Goal: Book appointment/travel/reservation

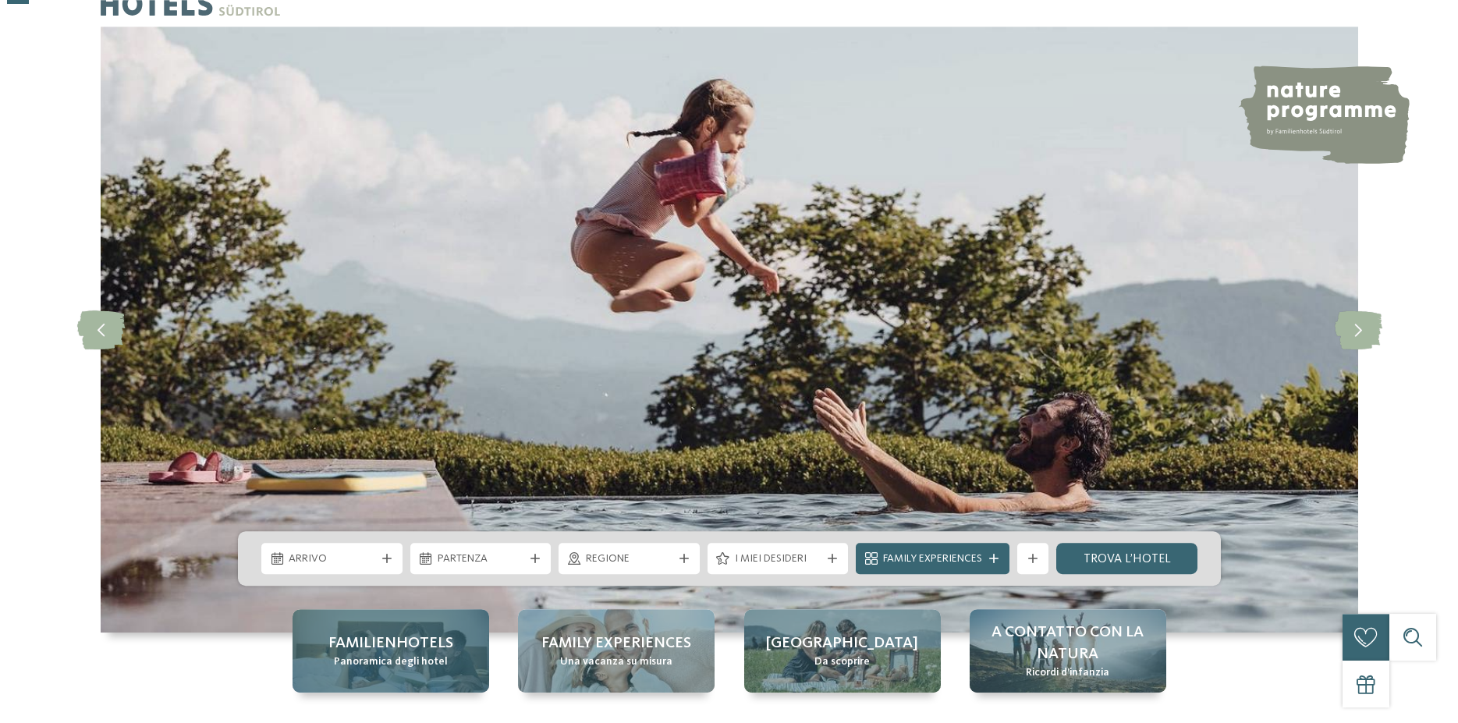
scroll to position [159, 0]
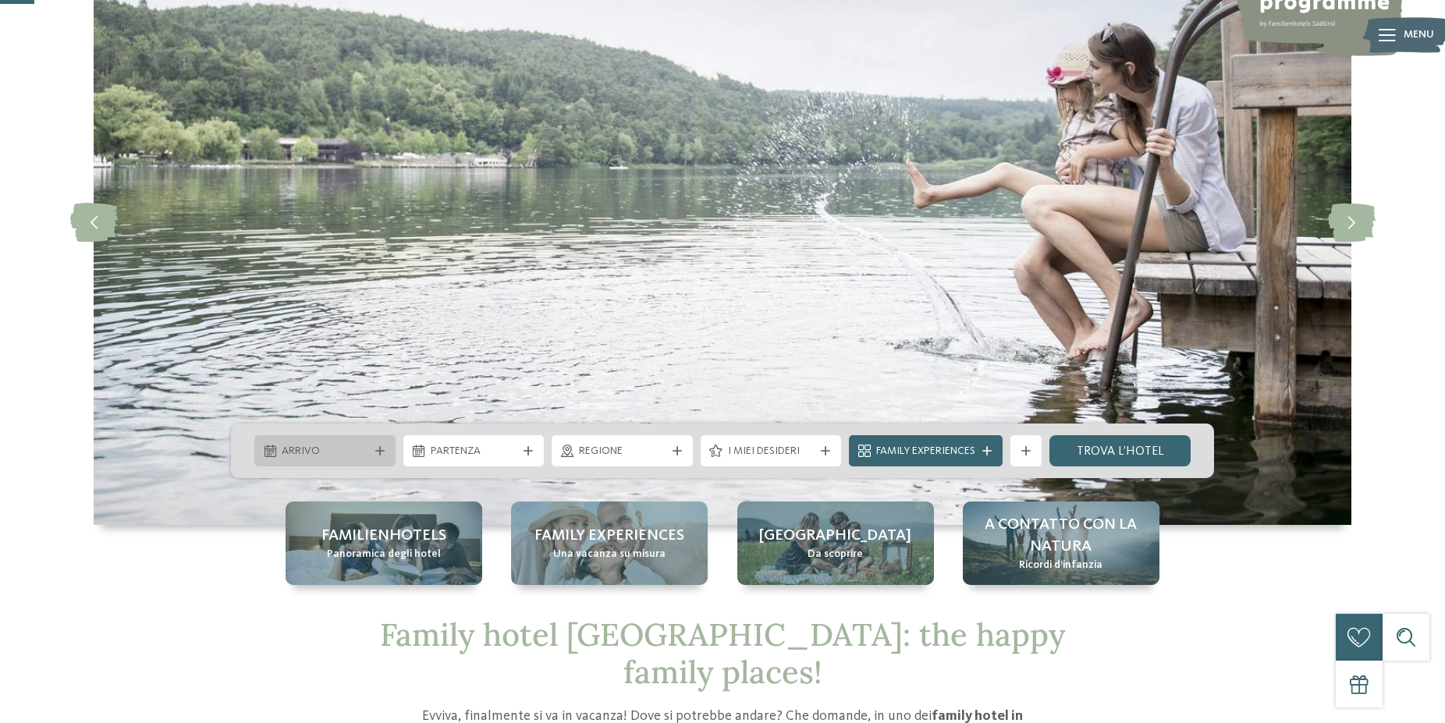
click at [383, 454] on icon at bounding box center [379, 450] width 9 height 9
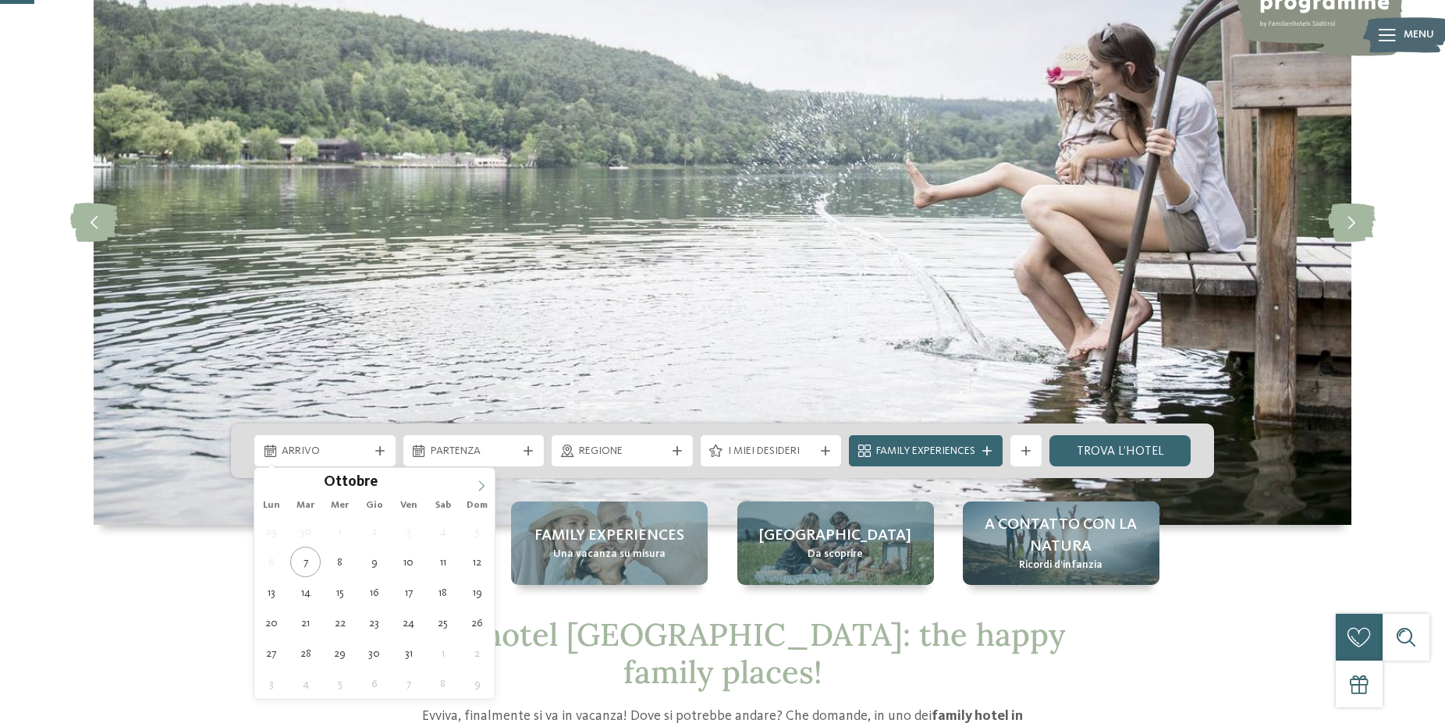
click at [480, 488] on icon at bounding box center [481, 486] width 11 height 11
click at [484, 488] on icon at bounding box center [481, 486] width 11 height 11
type input "****"
click at [484, 488] on icon at bounding box center [481, 486] width 11 height 11
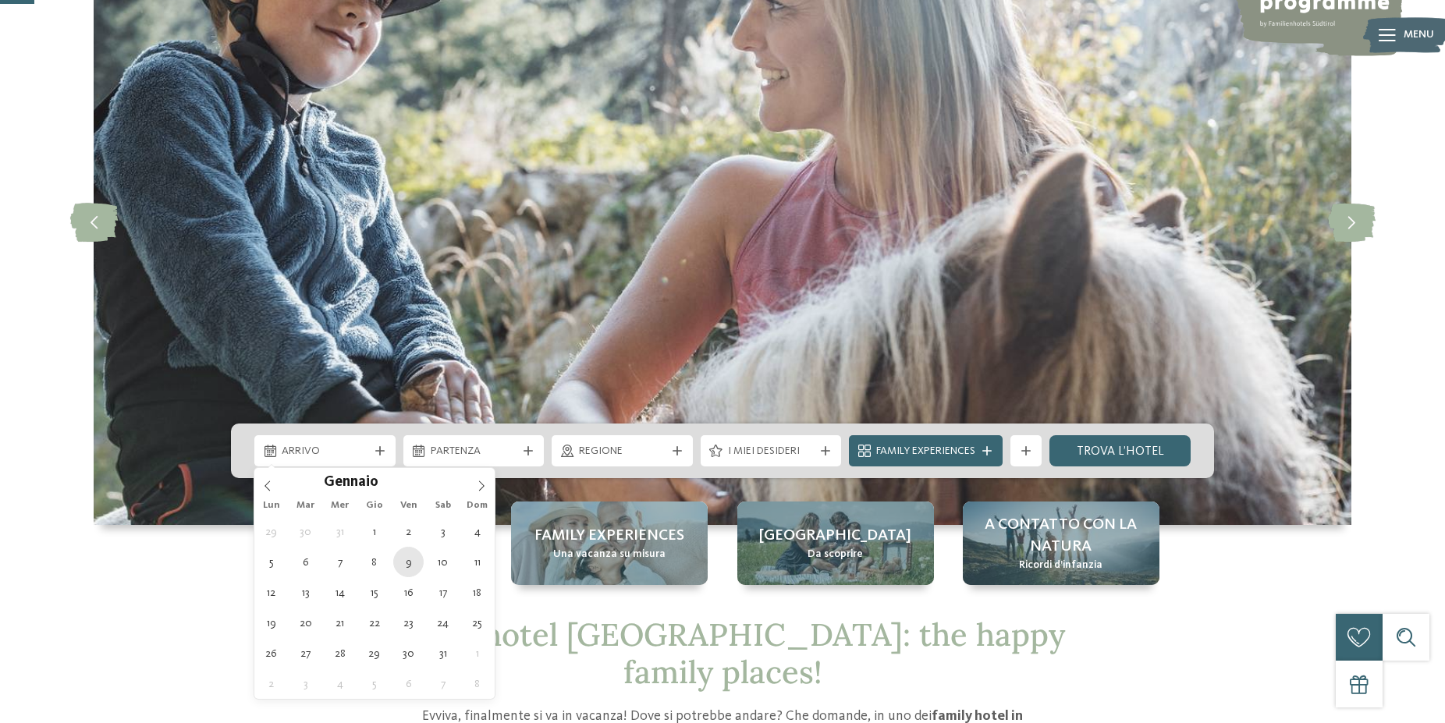
type div "09.01.2026"
type input "****"
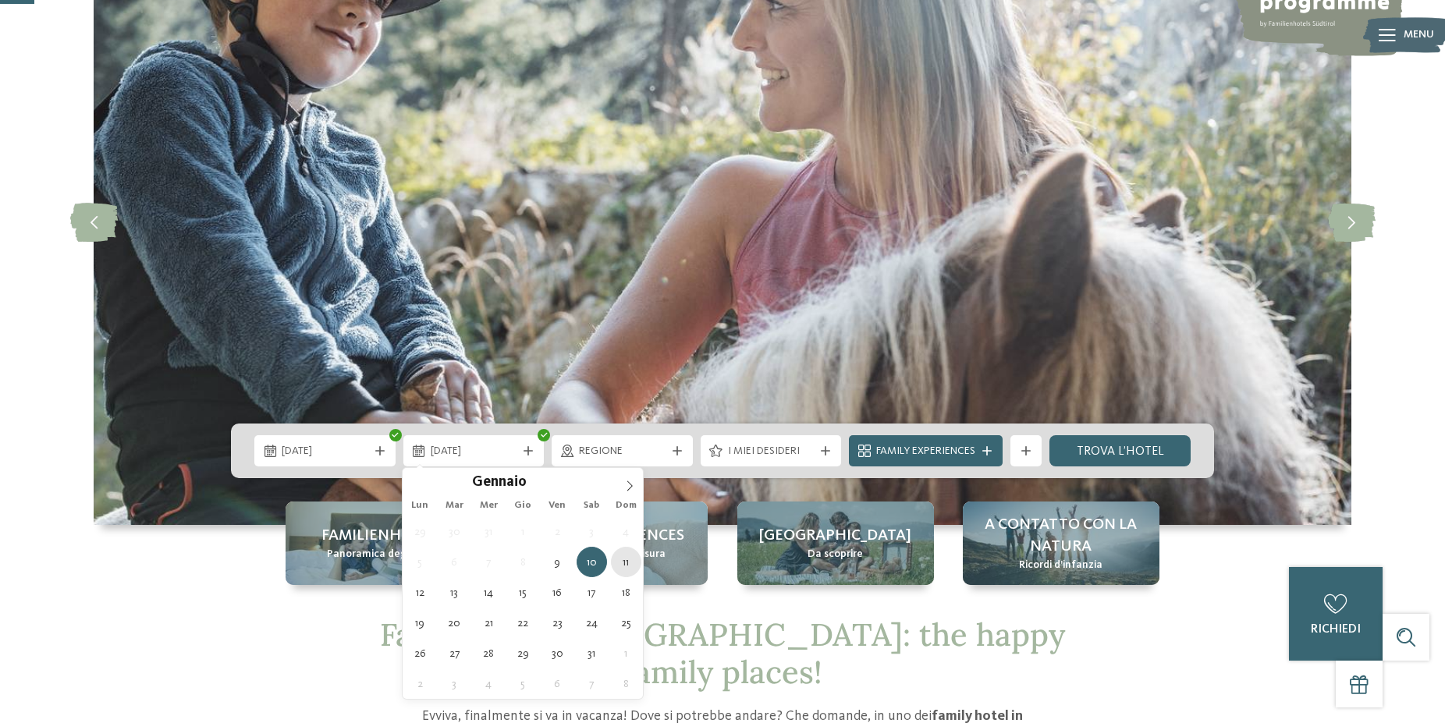
type div "11.01.2026"
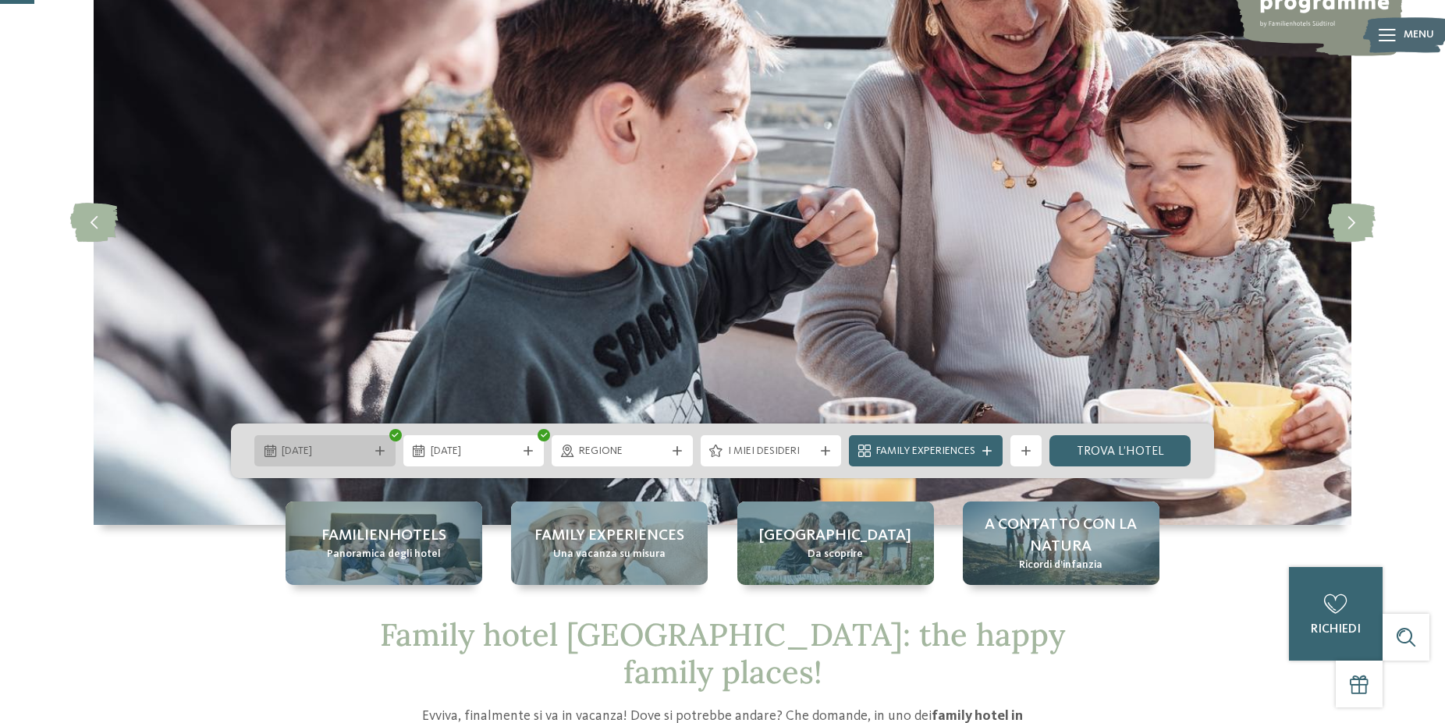
click at [374, 454] on div at bounding box center [380, 450] width 16 height 9
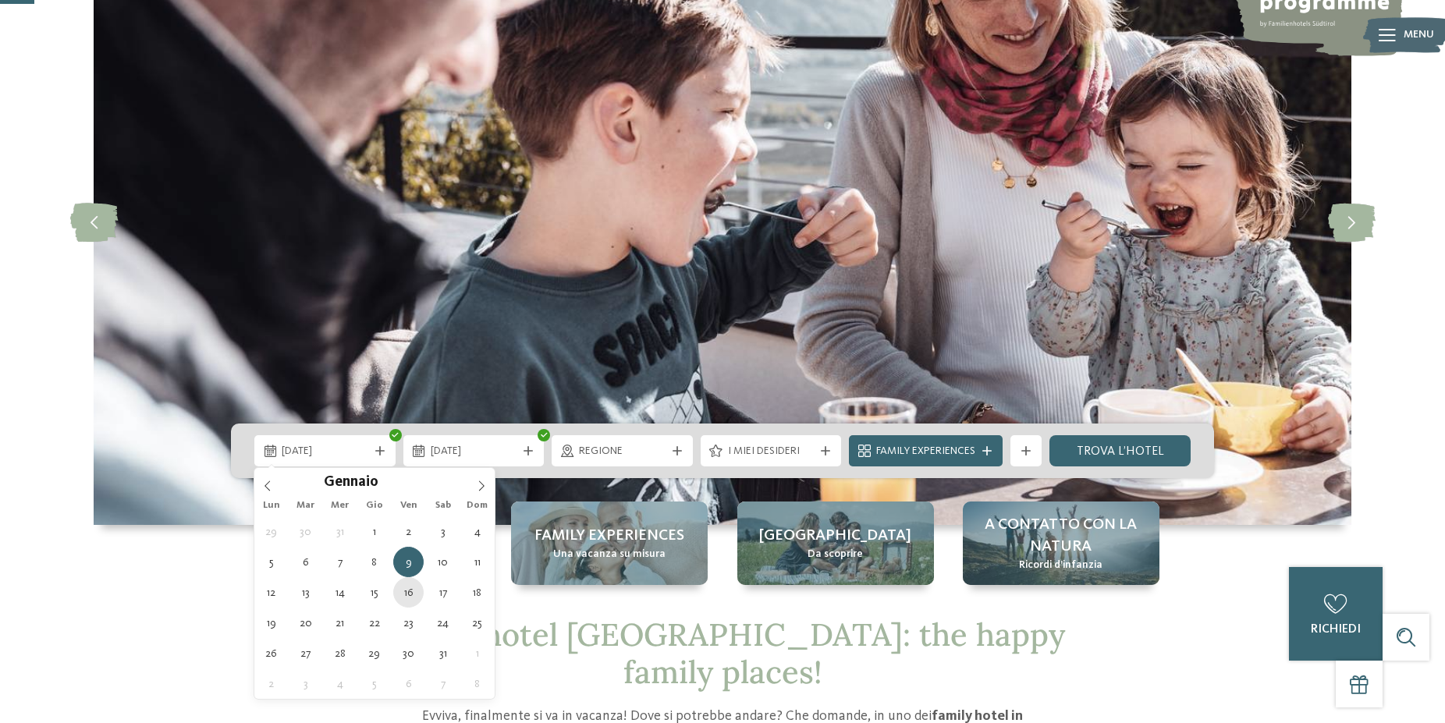
type div "[DATE]"
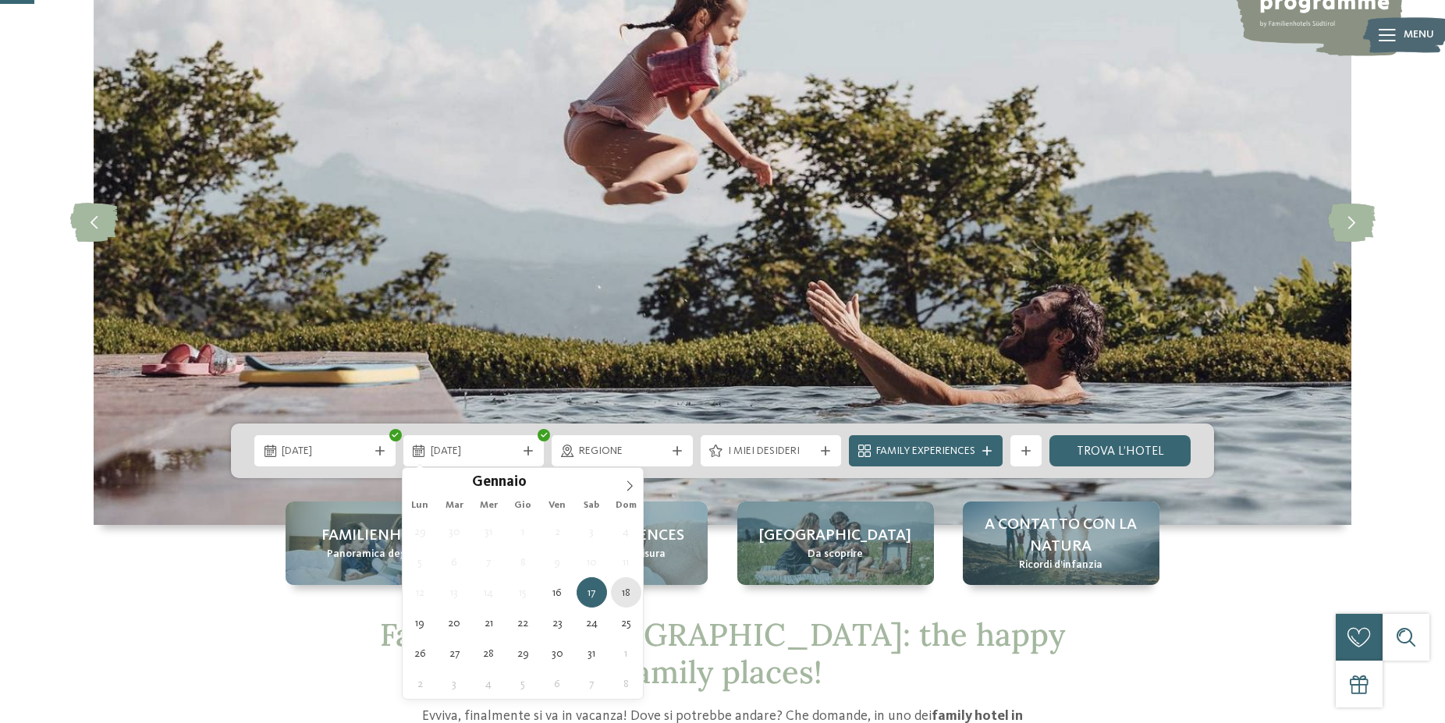
type div "[DATE]"
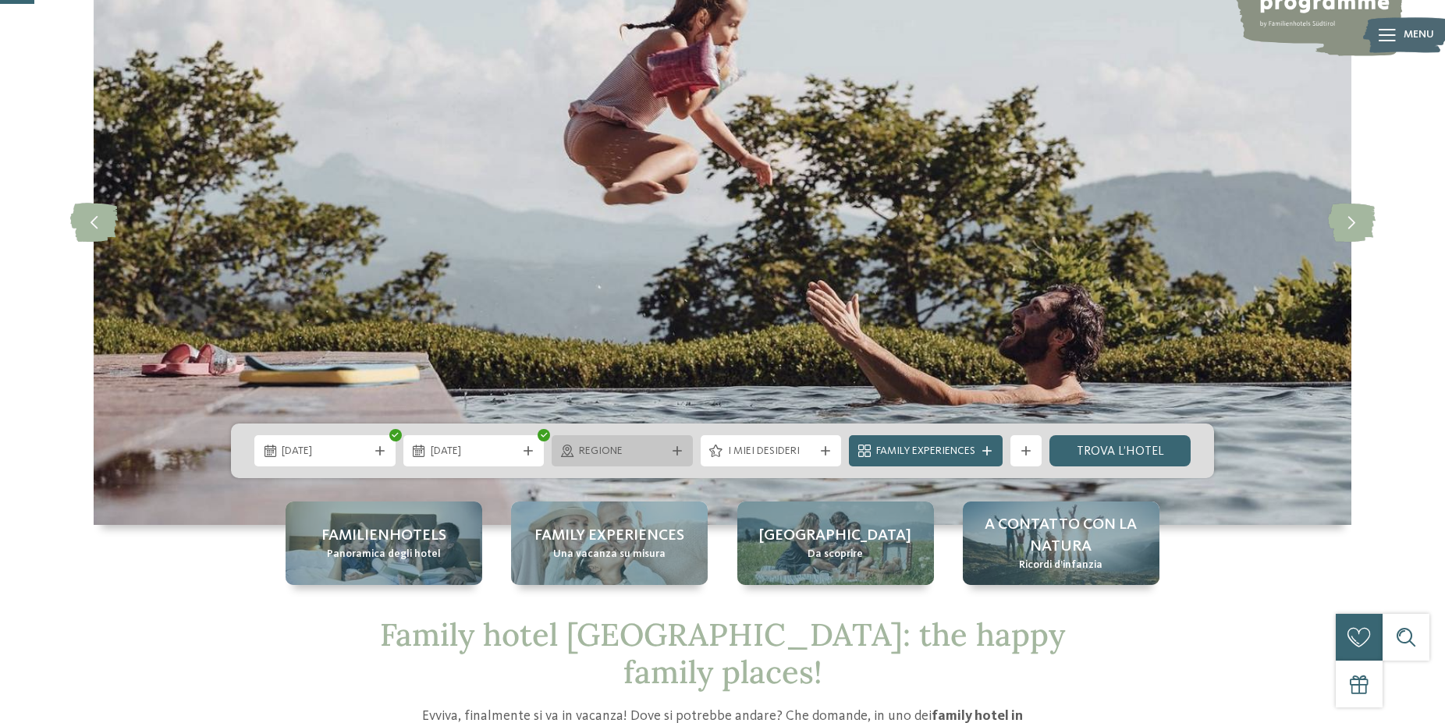
click at [653, 456] on span "Regione" at bounding box center [622, 452] width 87 height 16
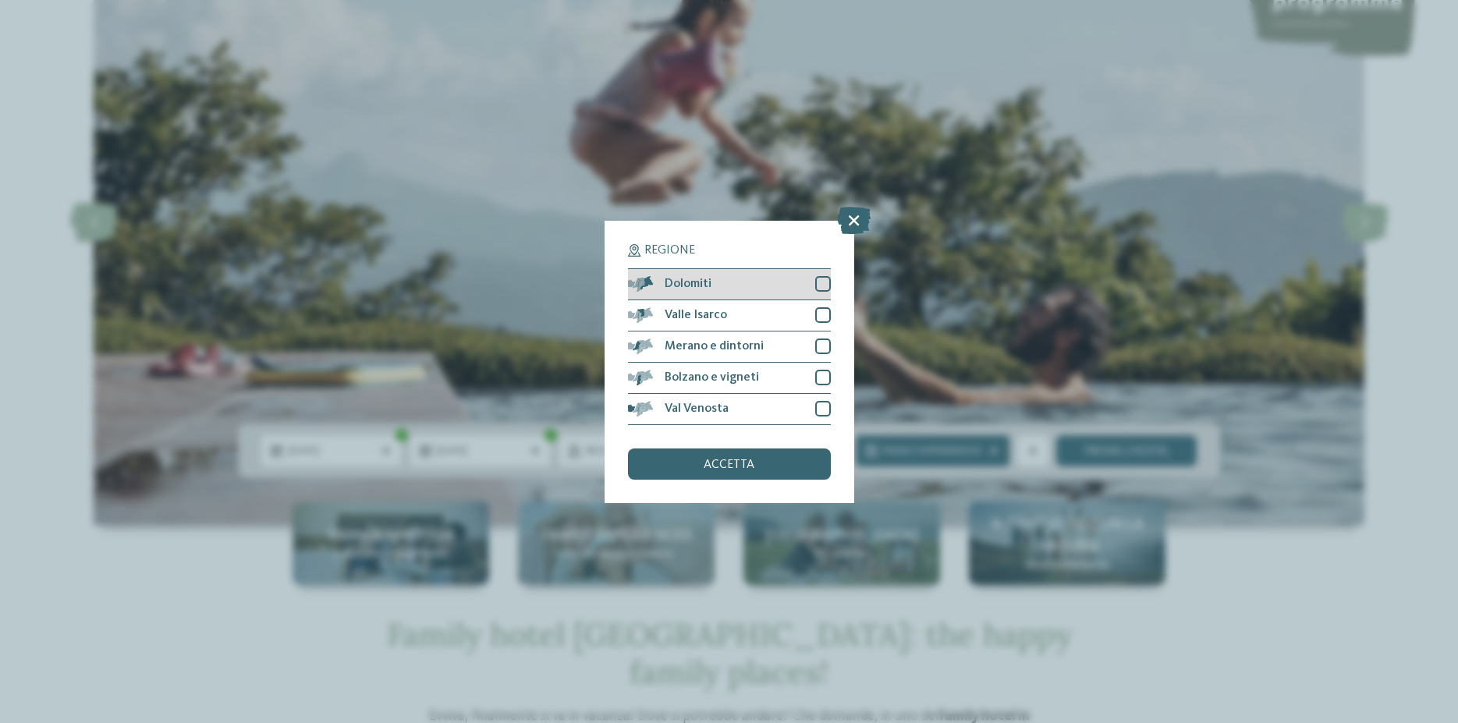
click at [829, 285] on div at bounding box center [823, 284] width 16 height 16
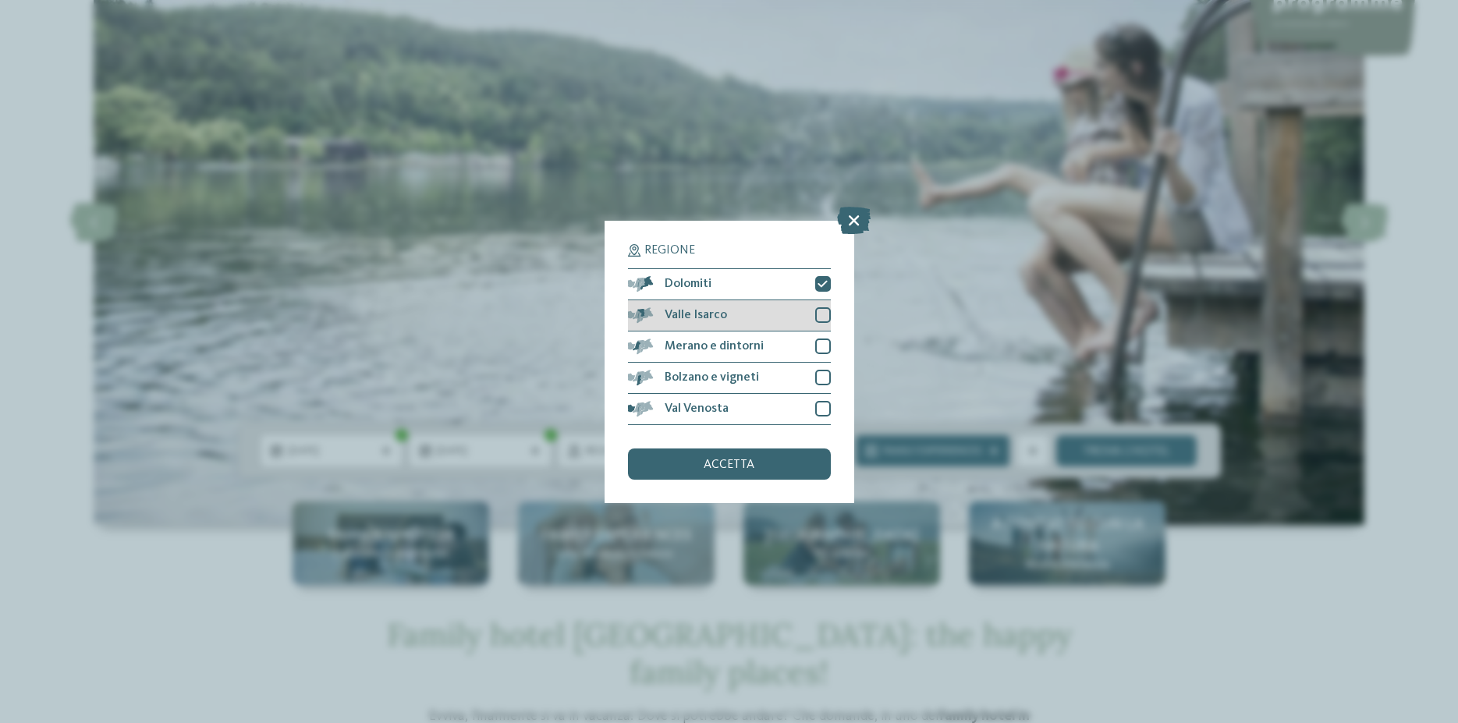
click at [823, 316] on div at bounding box center [823, 315] width 16 height 16
click at [823, 341] on div at bounding box center [823, 347] width 16 height 16
click at [820, 371] on div at bounding box center [823, 378] width 16 height 16
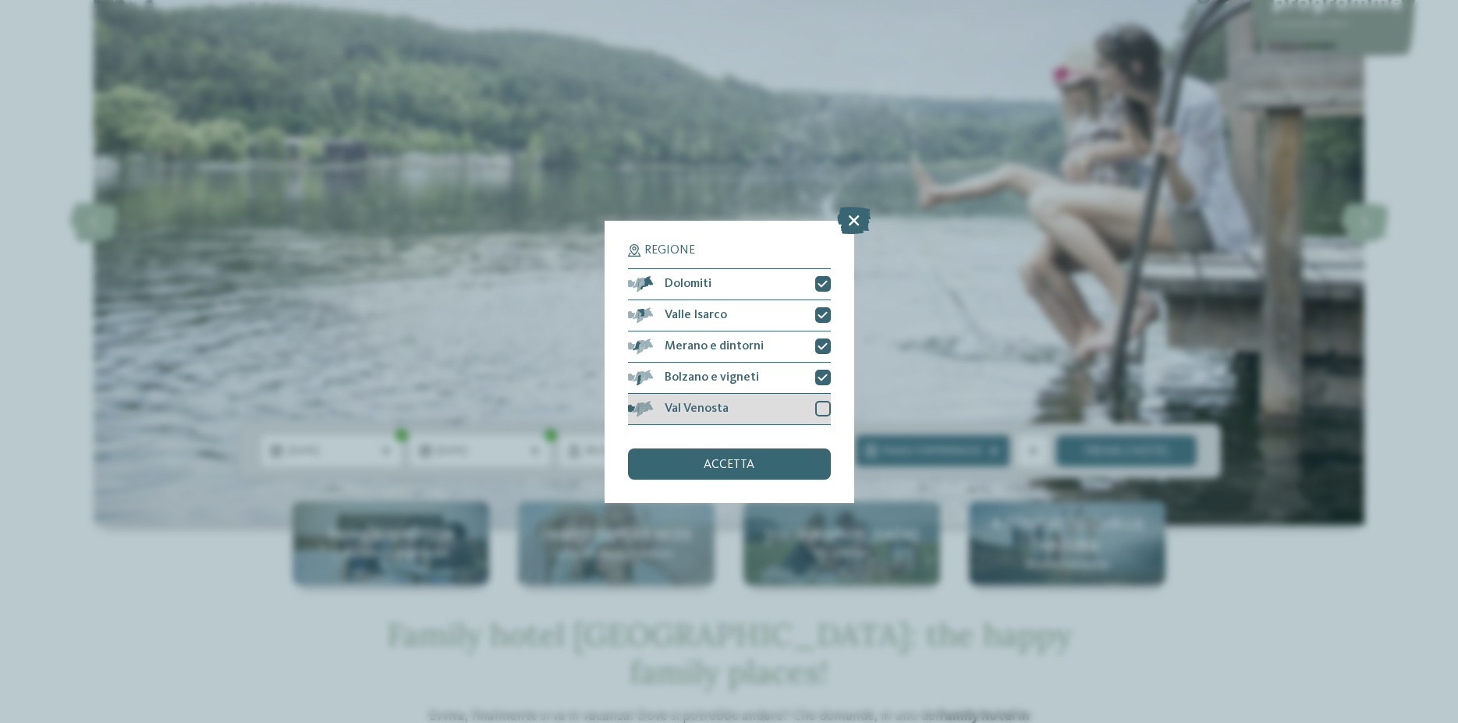
click at [824, 407] on div at bounding box center [823, 409] width 16 height 16
click at [798, 470] on div "accetta" at bounding box center [729, 464] width 203 height 31
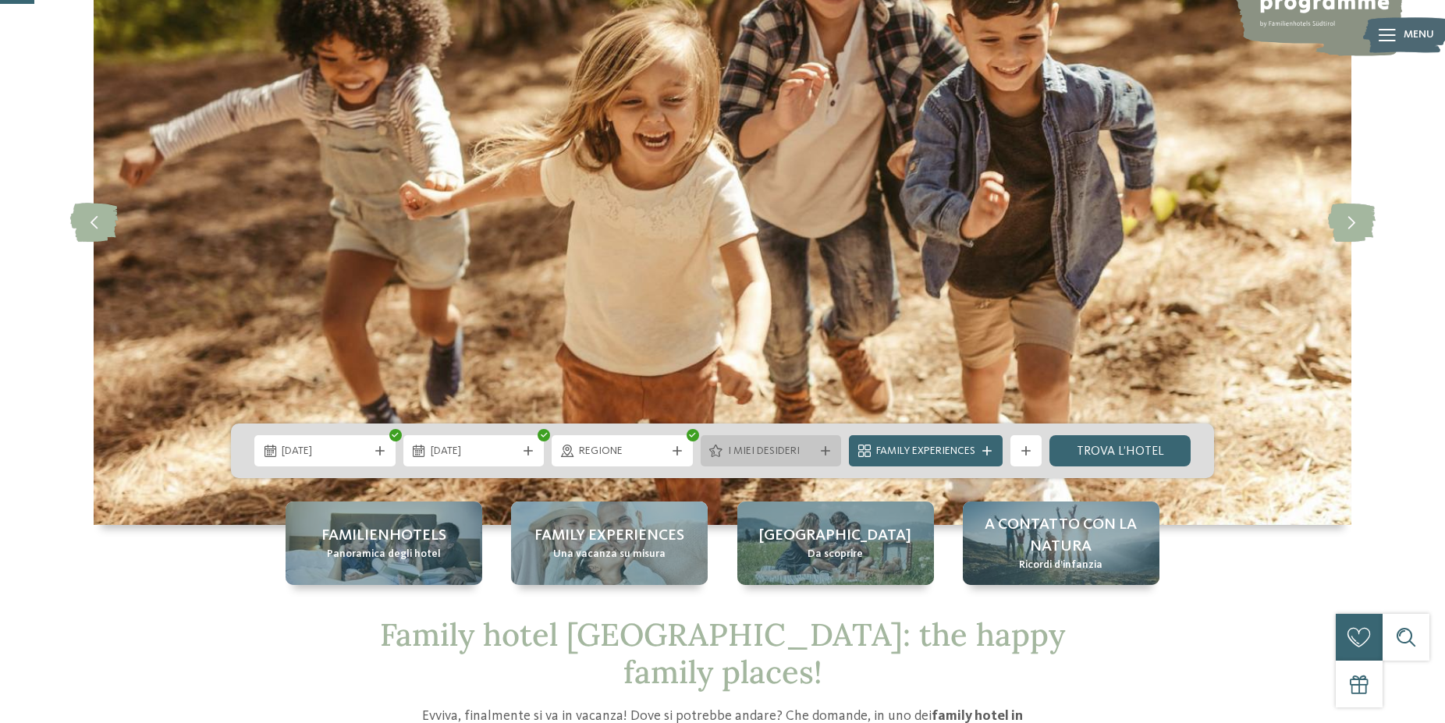
click at [792, 460] on div "I miei desideri" at bounding box center [771, 450] width 141 height 31
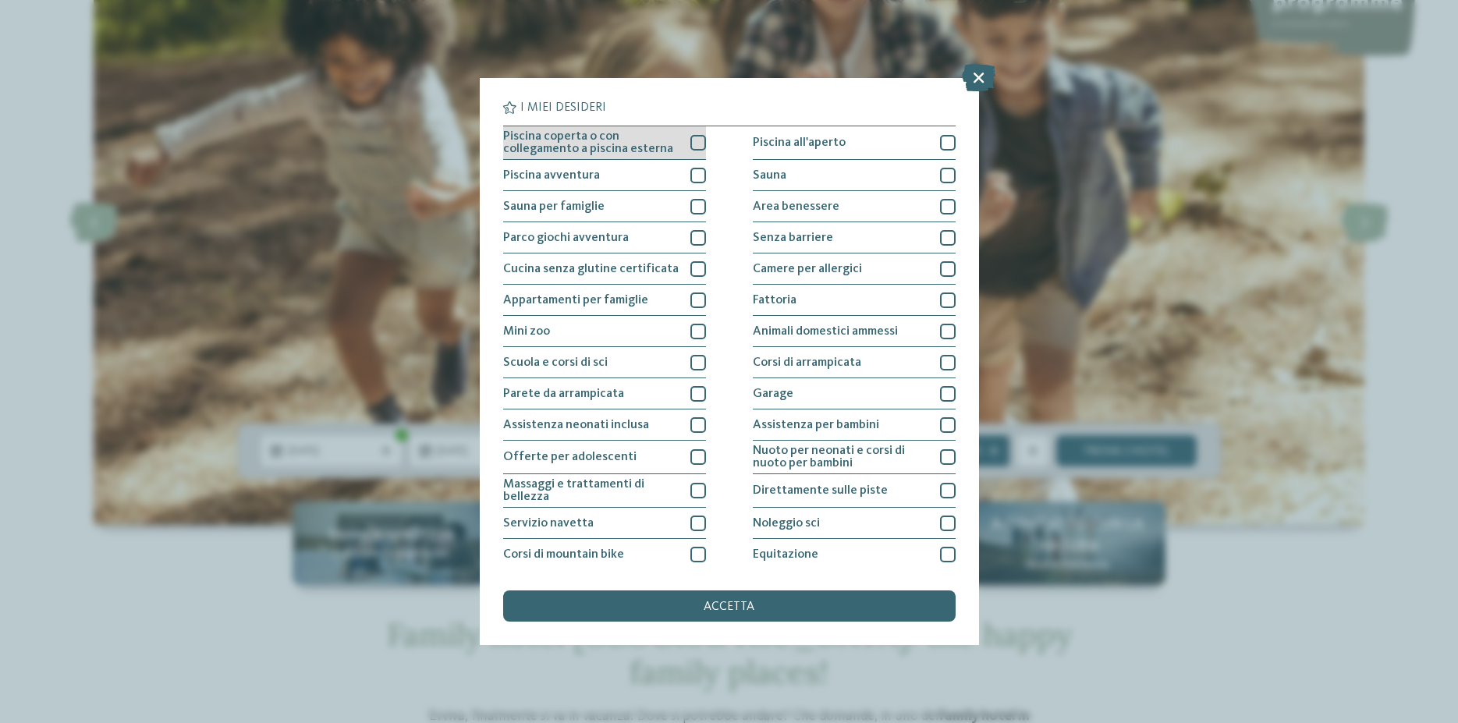
click at [691, 144] on div at bounding box center [699, 143] width 16 height 16
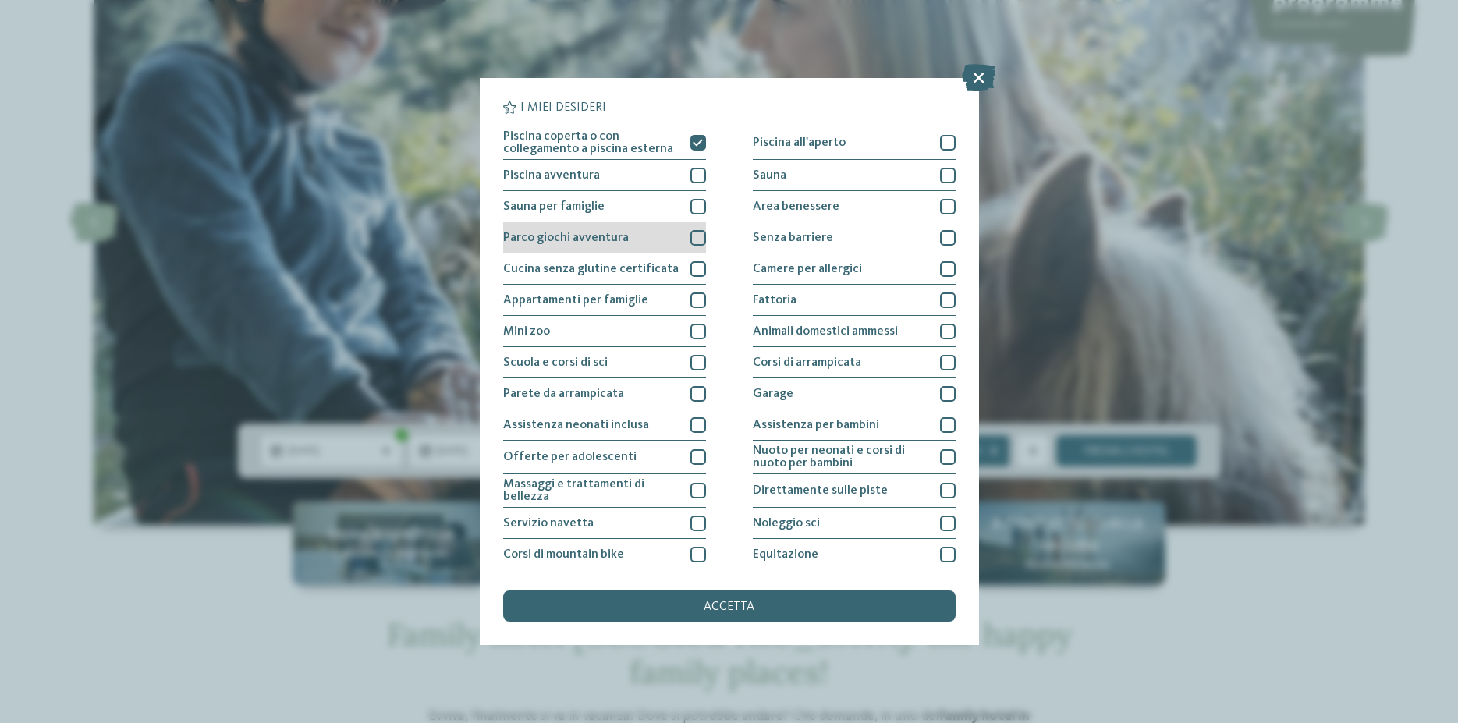
click at [698, 238] on div at bounding box center [699, 238] width 16 height 16
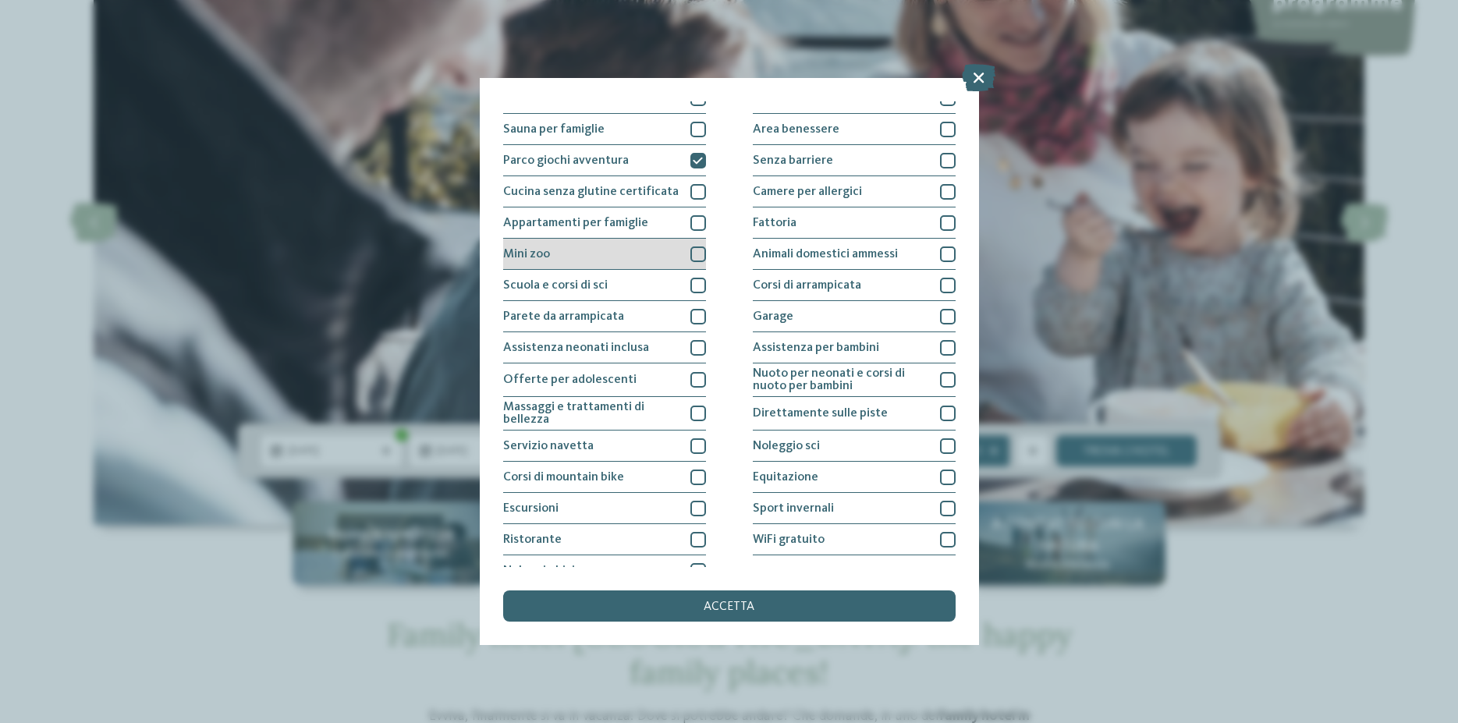
scroll to position [94, 0]
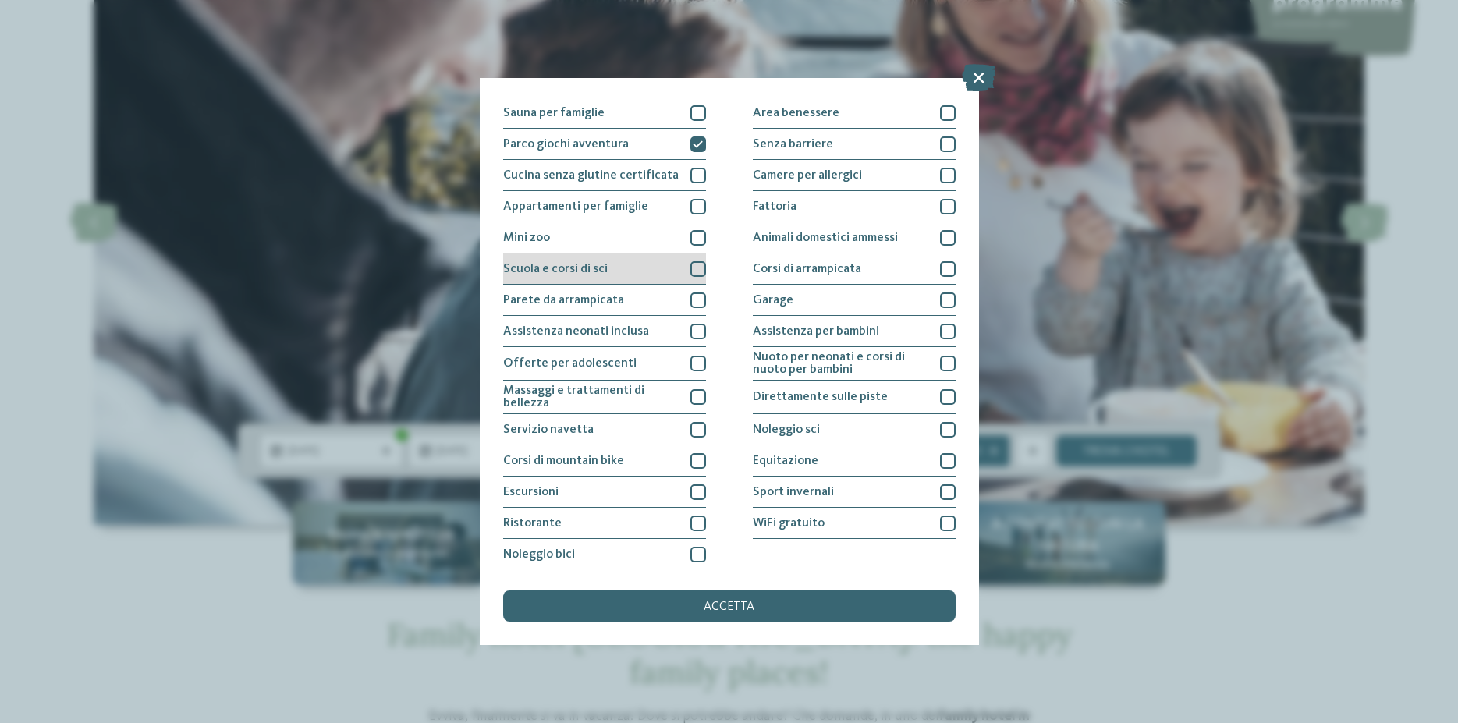
click at [698, 273] on div at bounding box center [699, 269] width 16 height 16
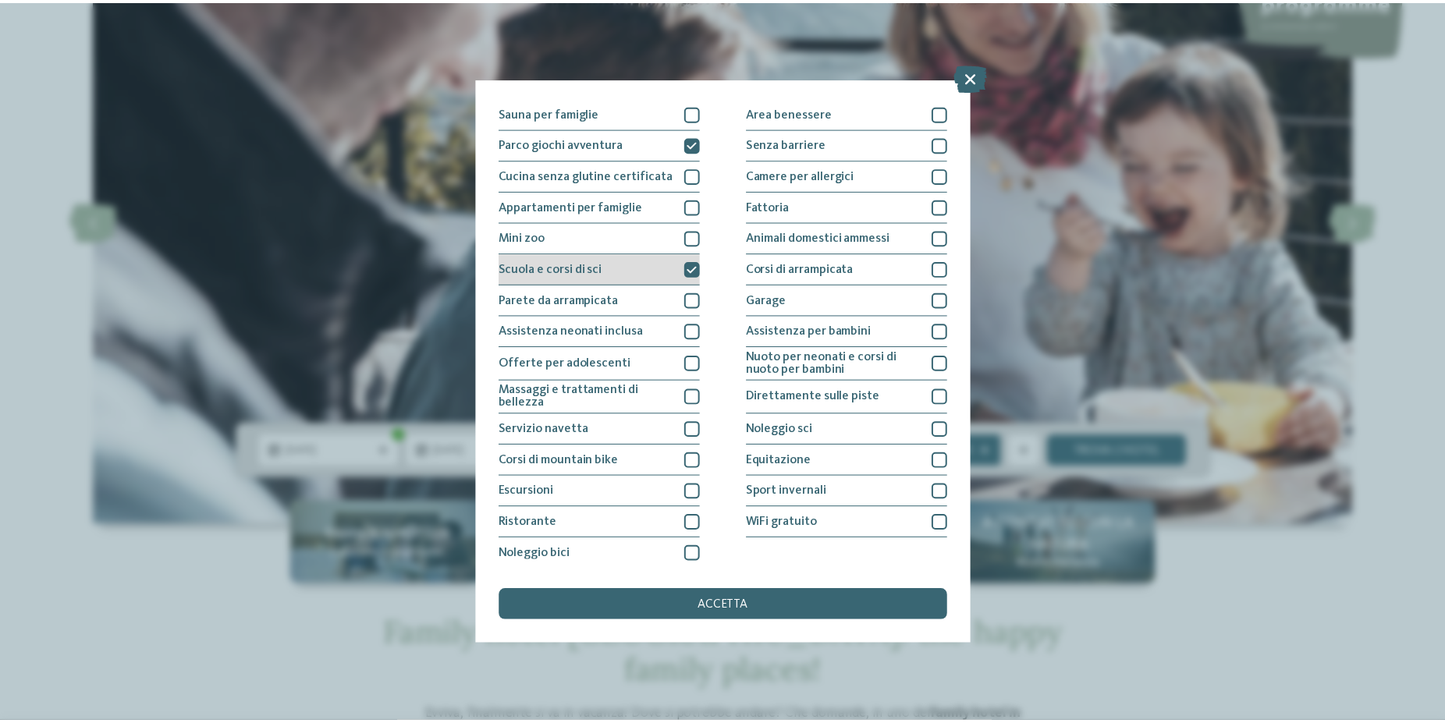
scroll to position [97, 0]
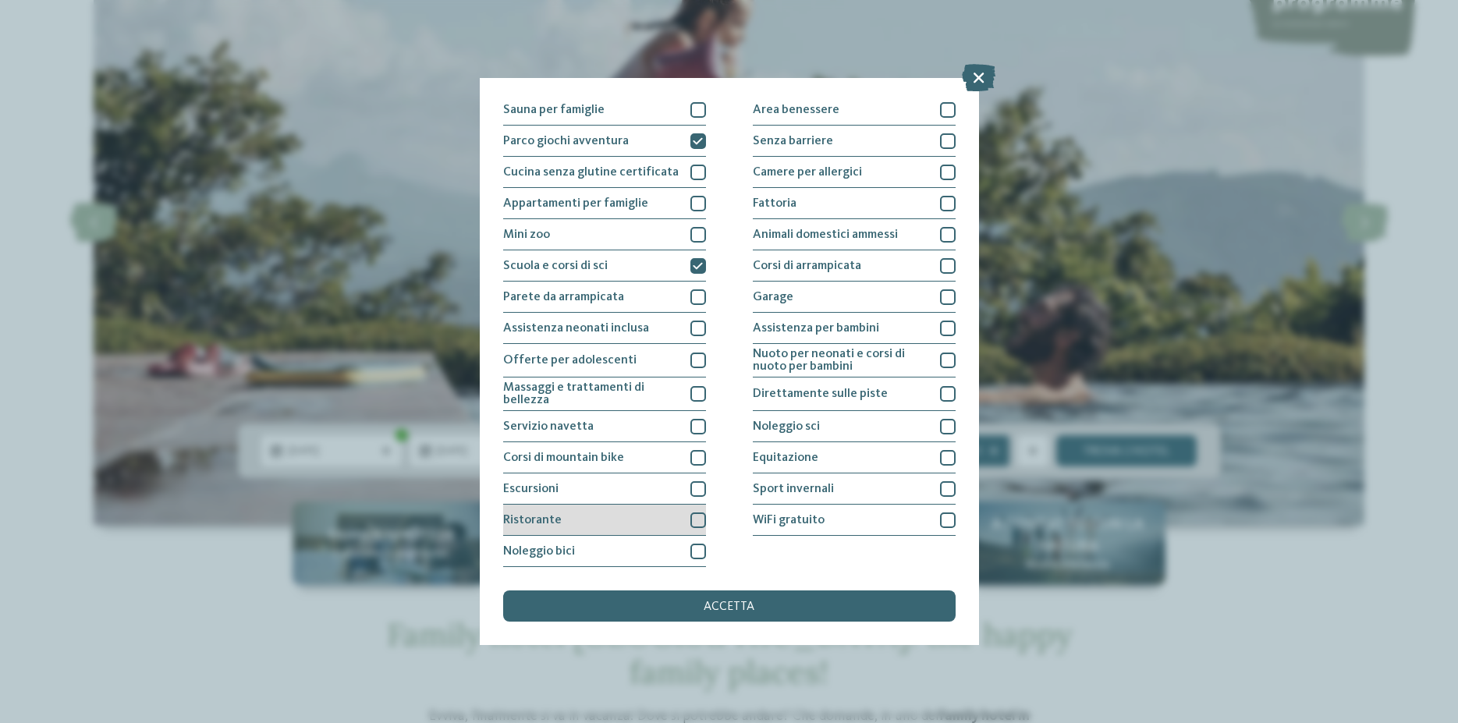
click at [694, 524] on div at bounding box center [699, 521] width 16 height 16
click at [697, 499] on div "Escursioni" at bounding box center [604, 489] width 203 height 31
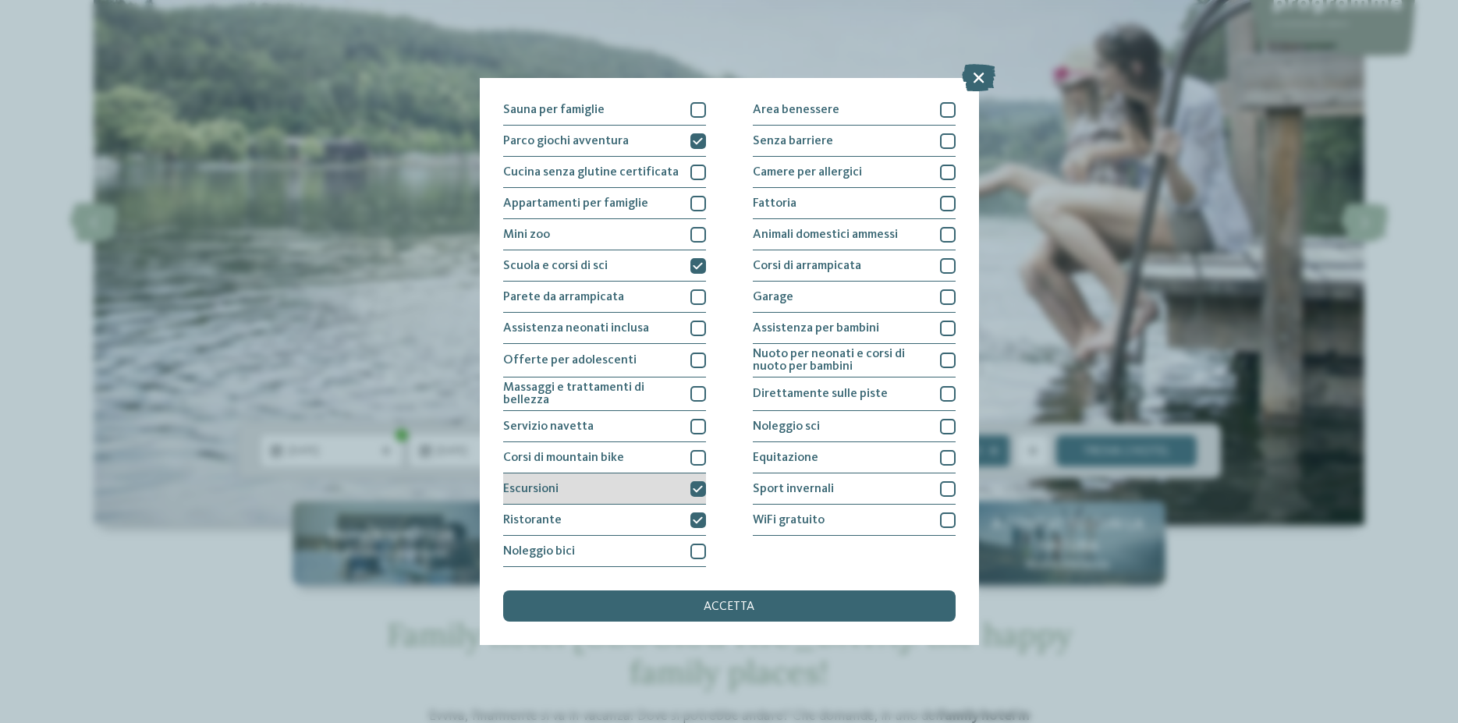
click at [697, 497] on div "Escursioni" at bounding box center [604, 489] width 203 height 31
click at [697, 496] on div at bounding box center [699, 489] width 16 height 16
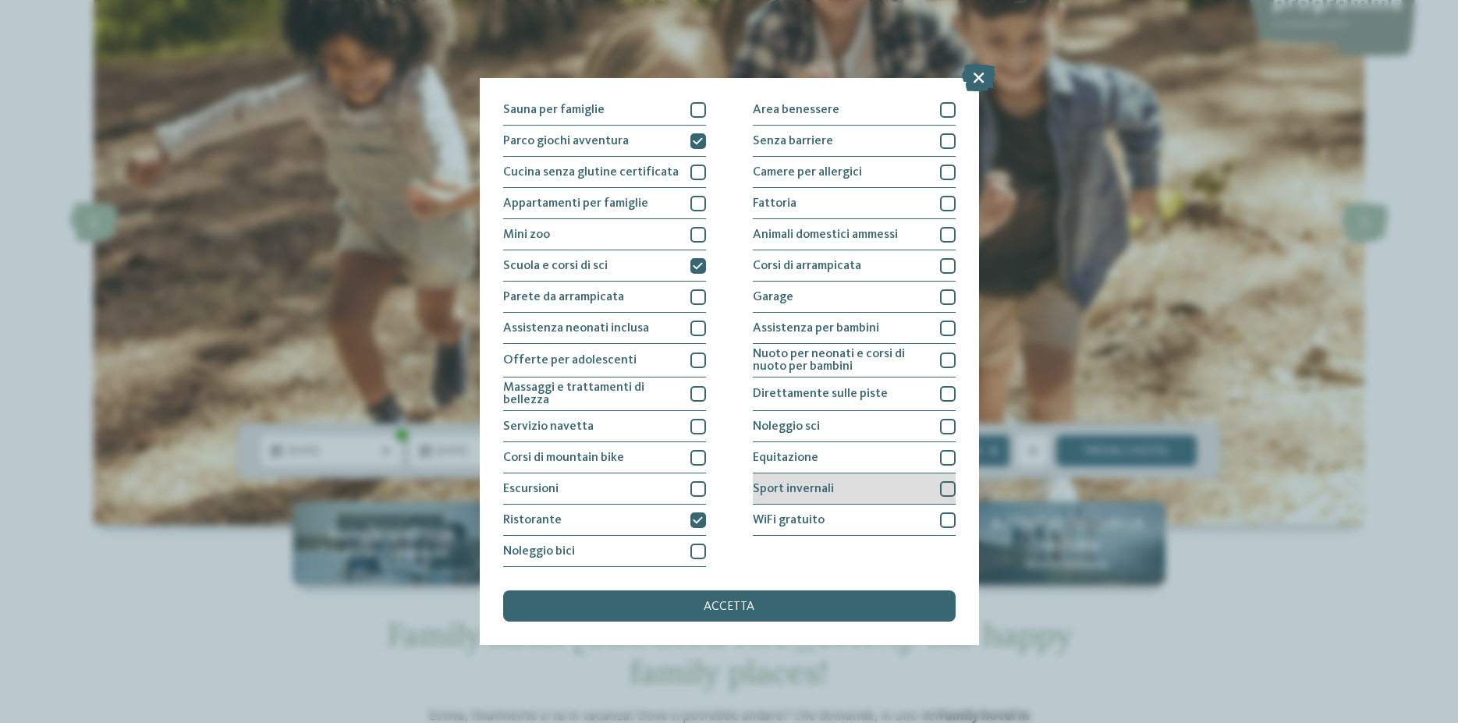
click at [945, 485] on div at bounding box center [948, 489] width 16 height 16
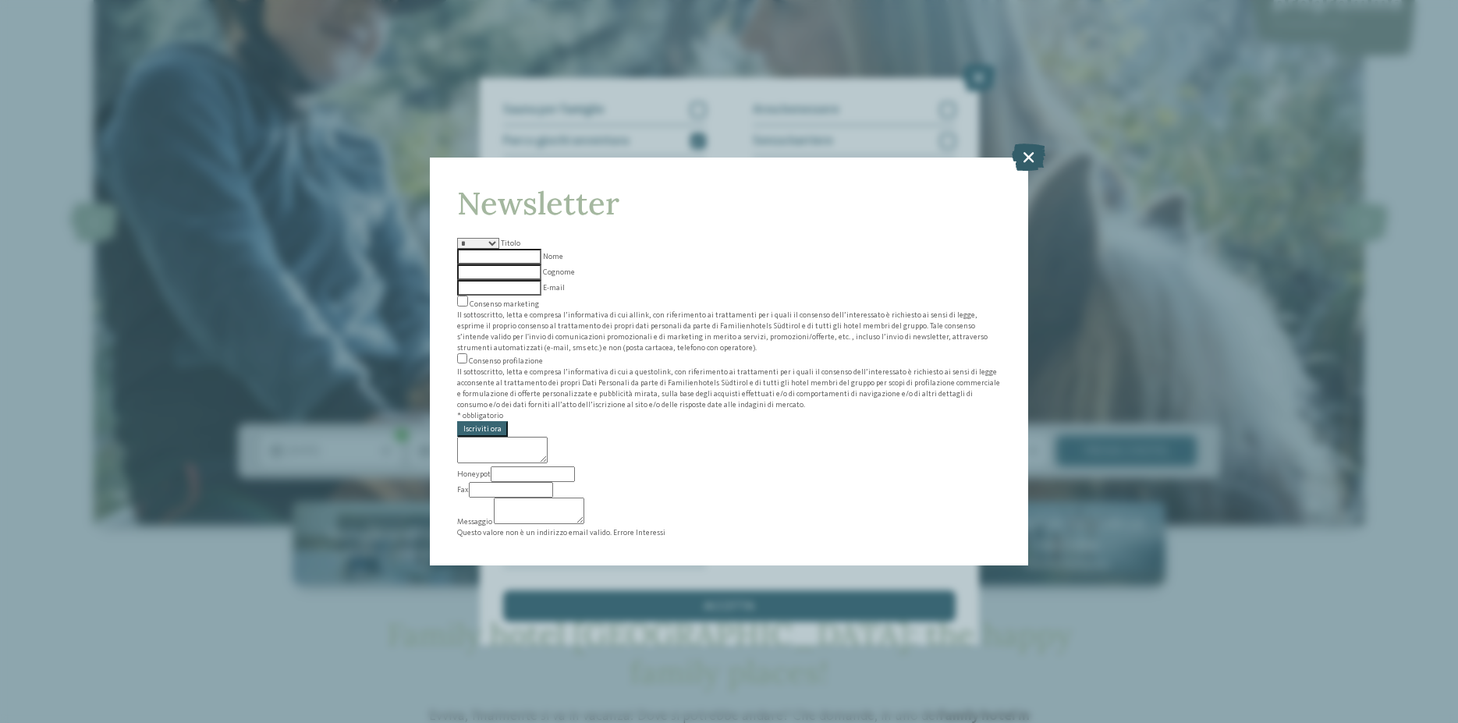
click at [1029, 171] on icon at bounding box center [1029, 157] width 34 height 27
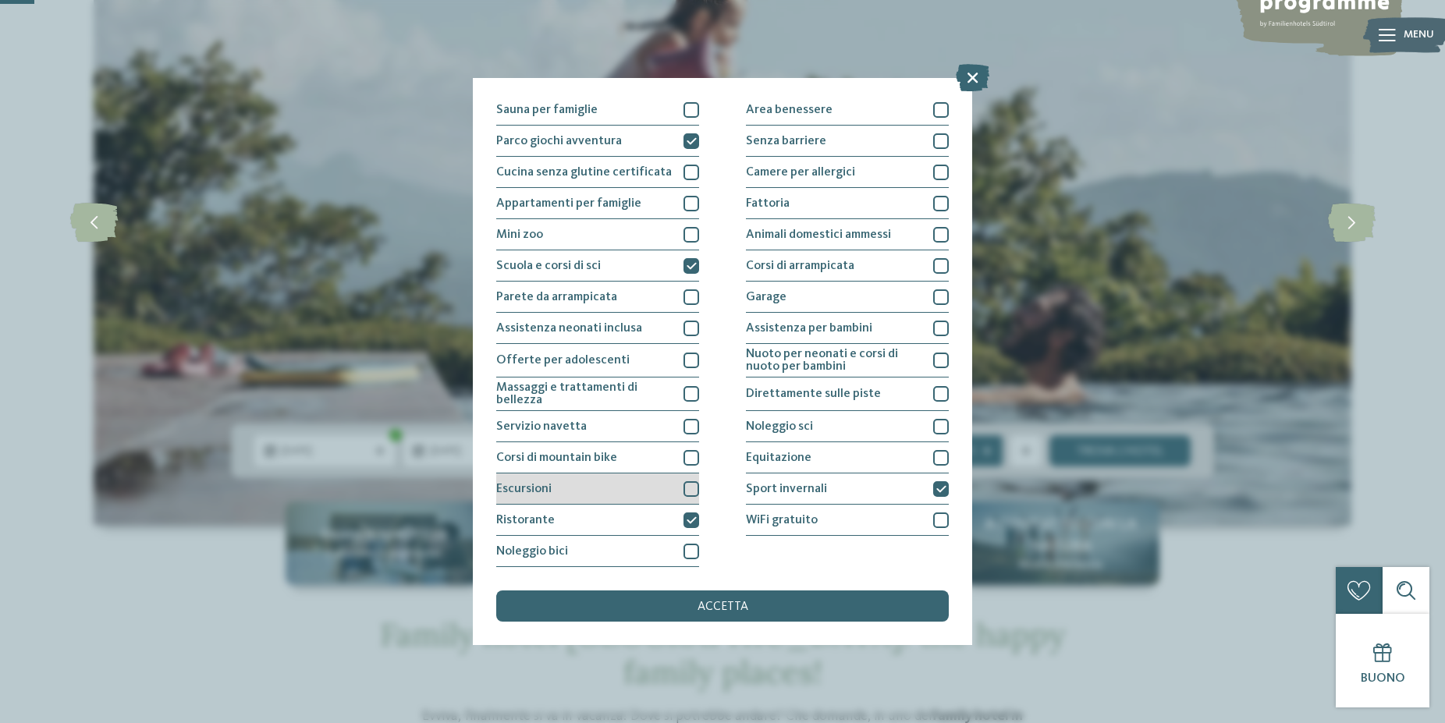
click at [683, 489] on div at bounding box center [691, 489] width 16 height 16
click at [704, 615] on div "accetta" at bounding box center [722, 606] width 453 height 31
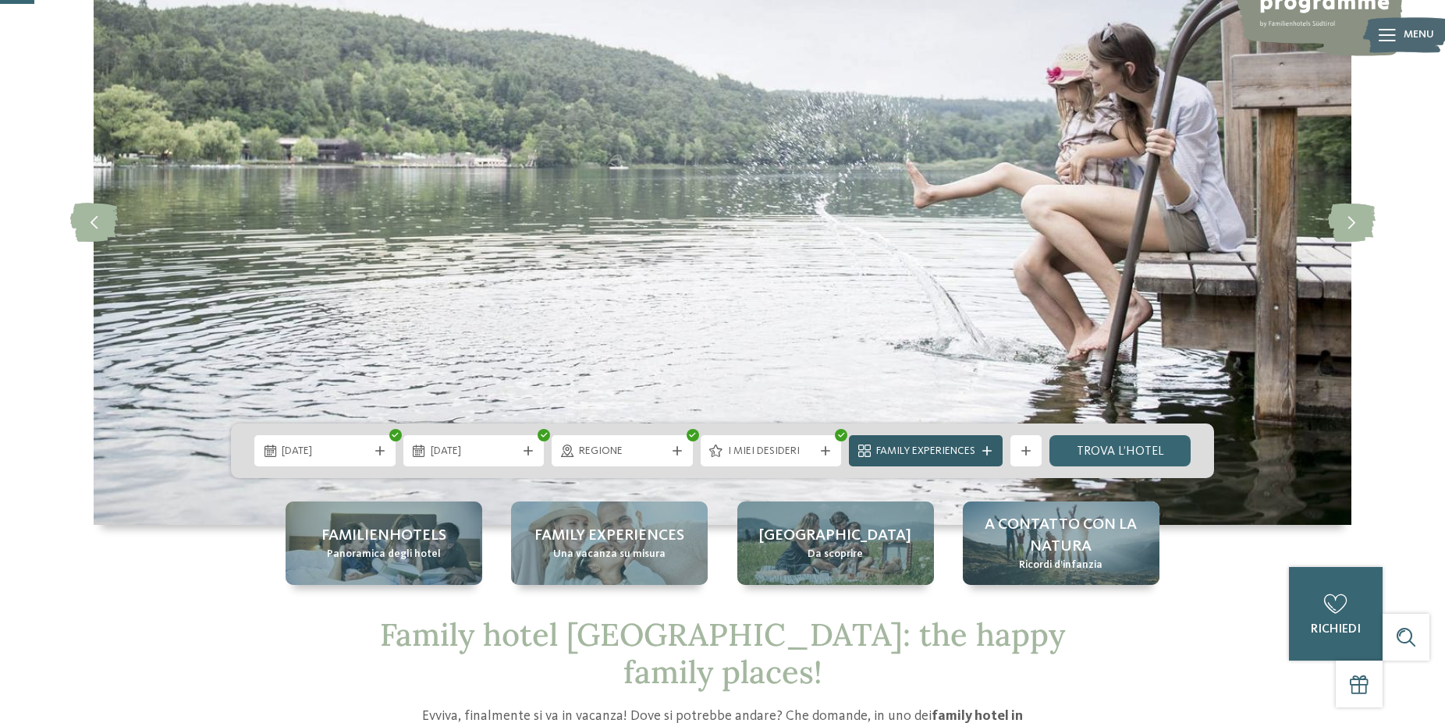
click at [992, 451] on icon at bounding box center [986, 450] width 9 height 9
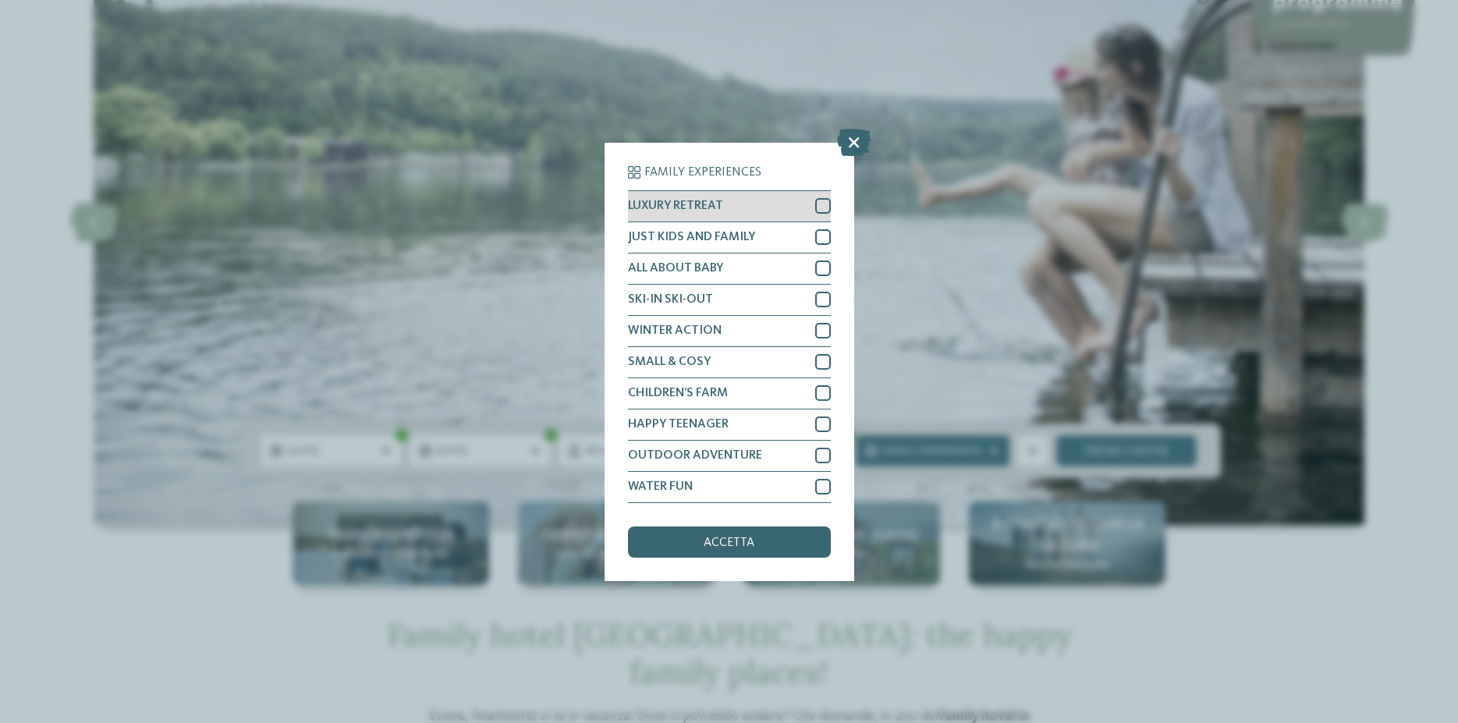
click at [822, 200] on div at bounding box center [823, 206] width 16 height 16
drag, startPoint x: 824, startPoint y: 233, endPoint x: 824, endPoint y: 247, distance: 14.0
click at [824, 234] on div at bounding box center [823, 237] width 16 height 16
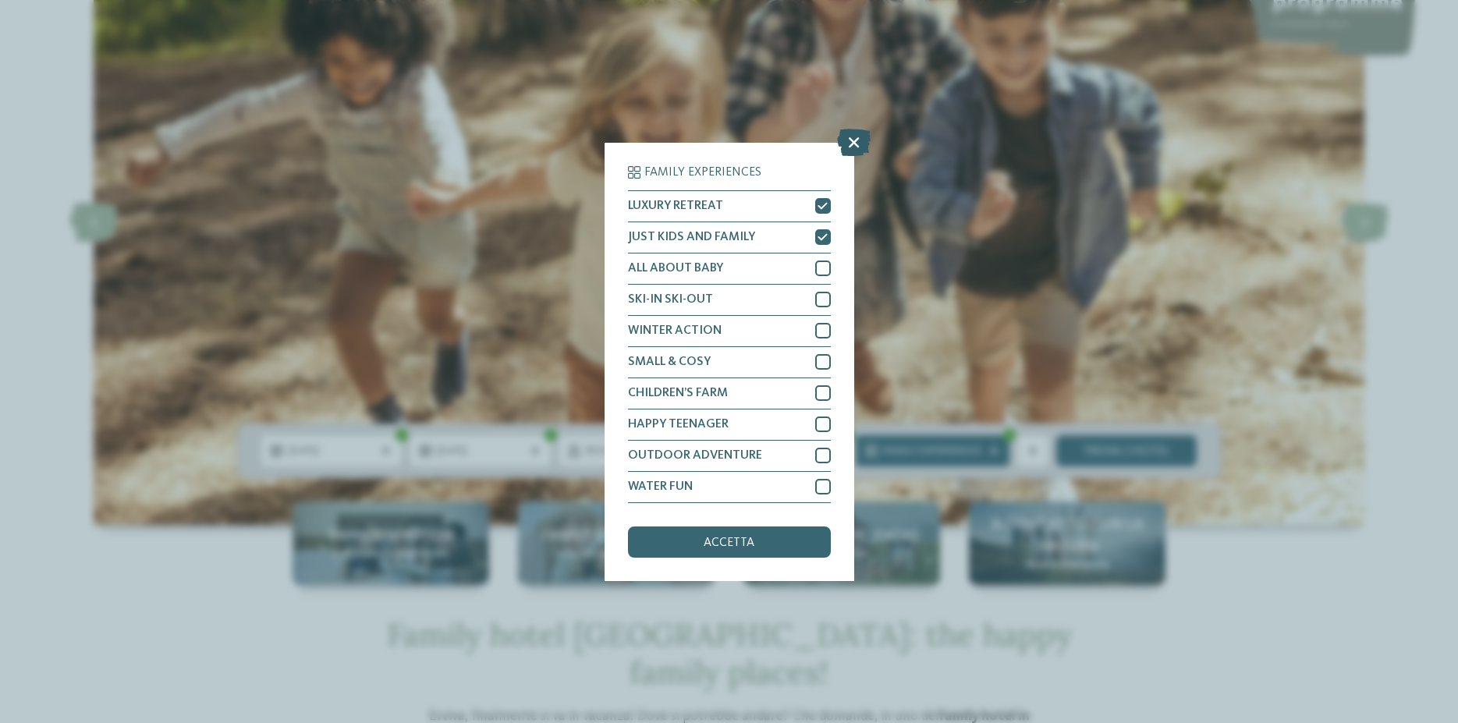
click at [849, 143] on icon at bounding box center [854, 141] width 34 height 27
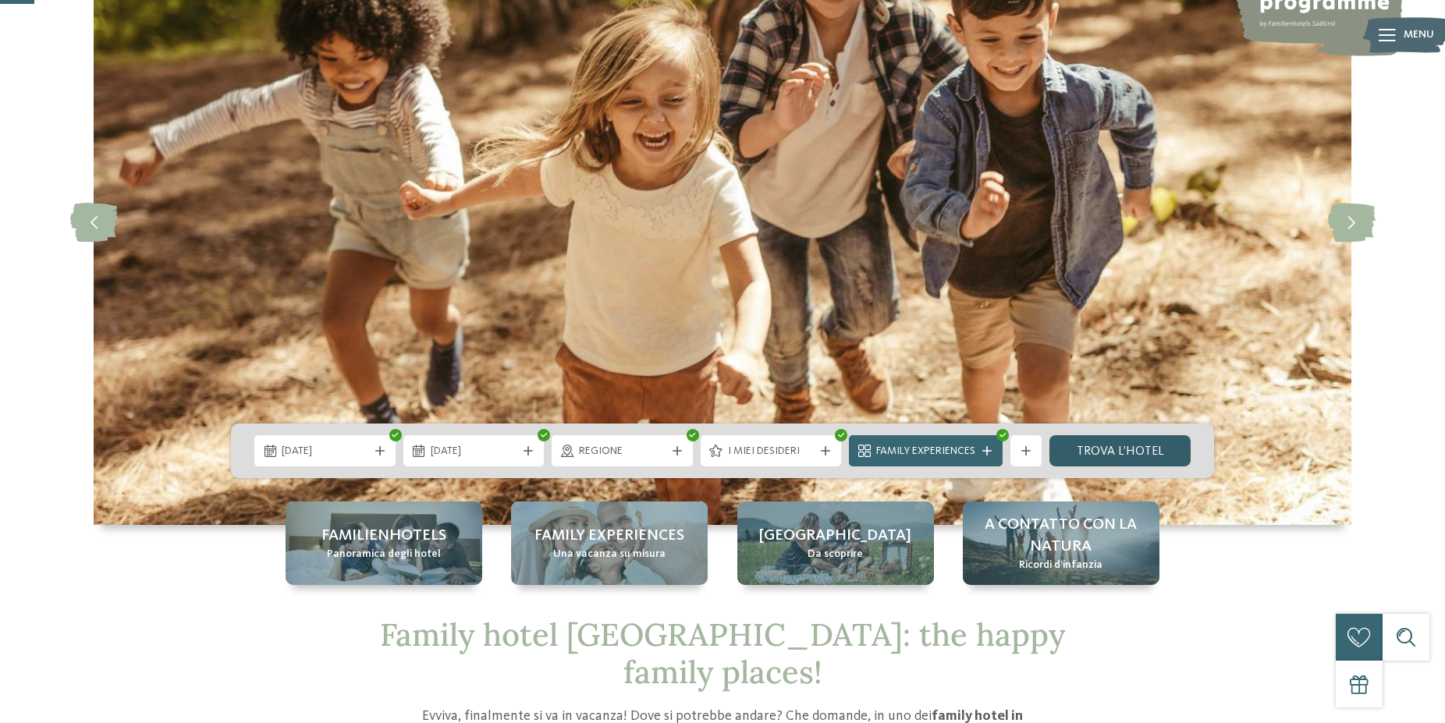
click at [1081, 454] on link "trova l’hotel" at bounding box center [1119, 450] width 141 height 31
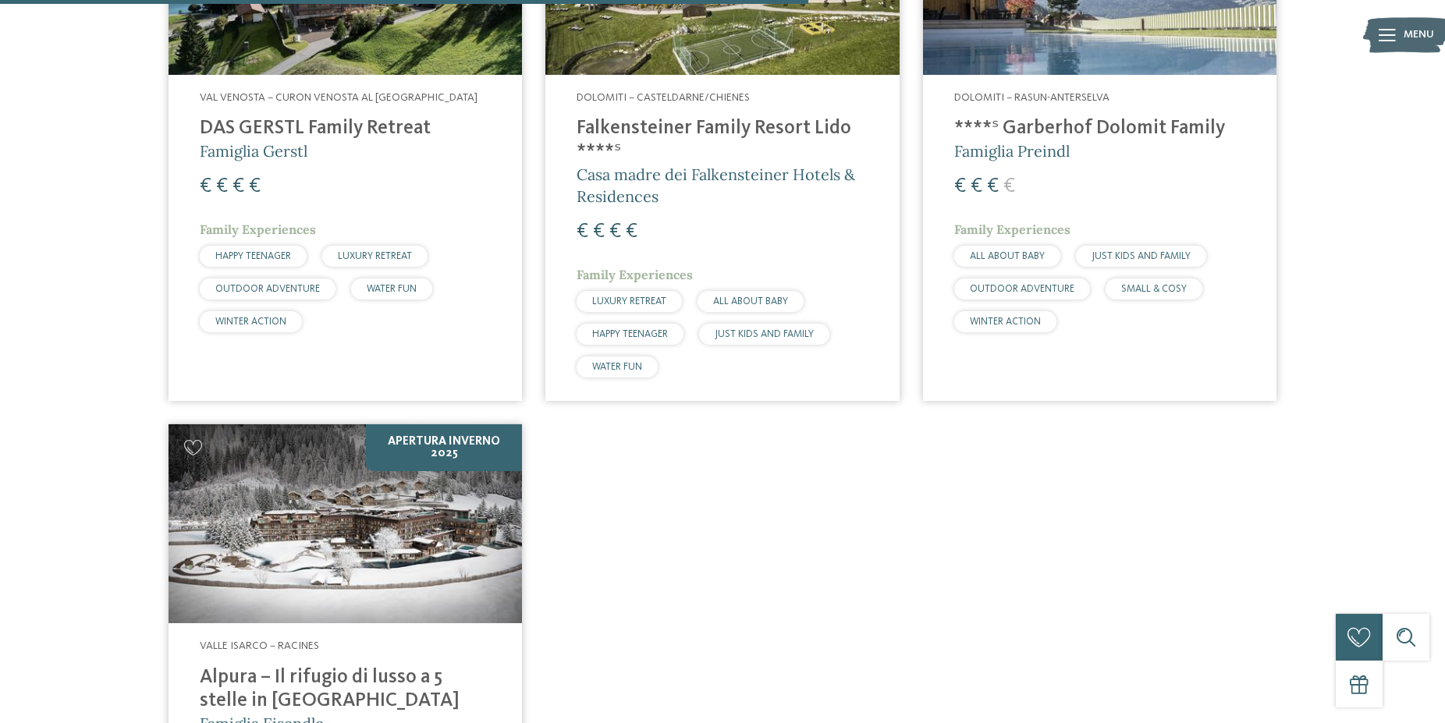
scroll to position [1287, 0]
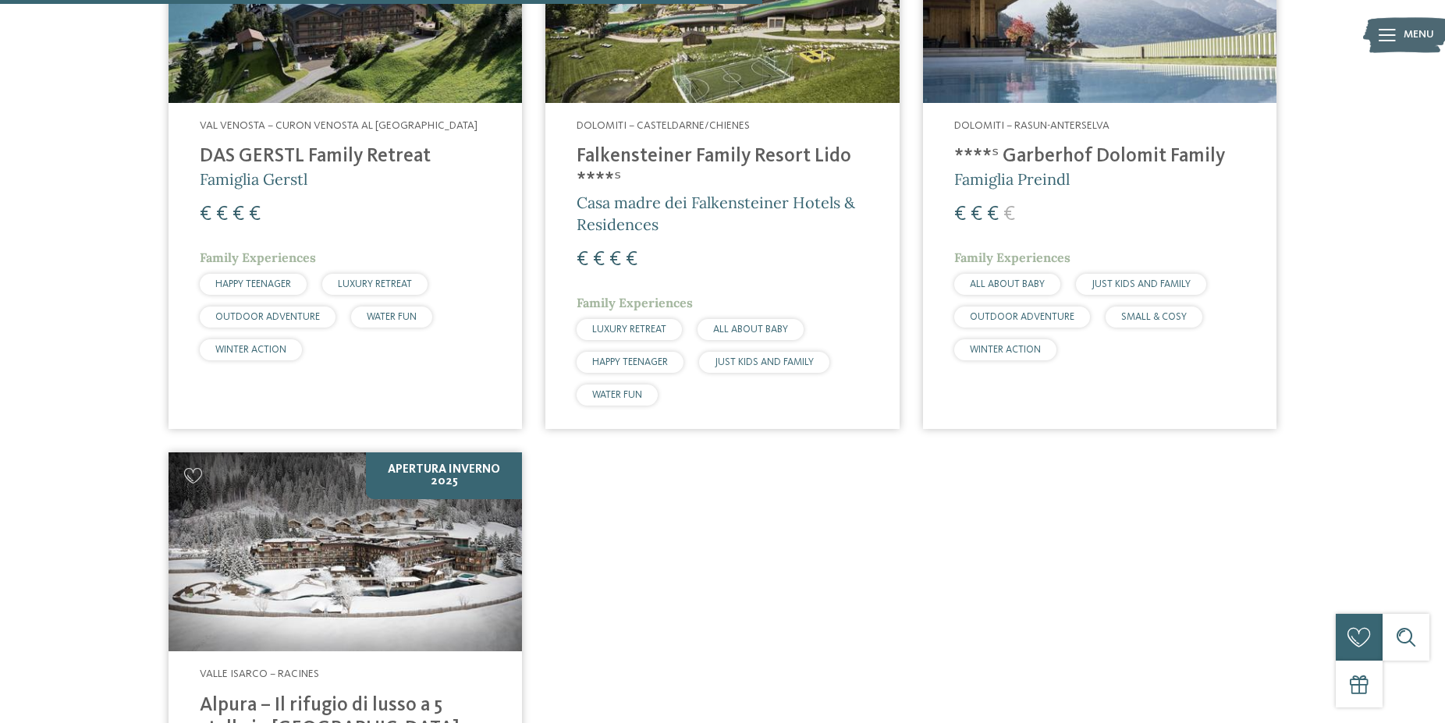
click at [359, 141] on div "Val Venosta – Curon Venosta al [GEOGRAPHIC_DATA] DAS GERSTL Family Retreat Fami…" at bounding box center [345, 243] width 353 height 281
